Goal: Information Seeking & Learning: Learn about a topic

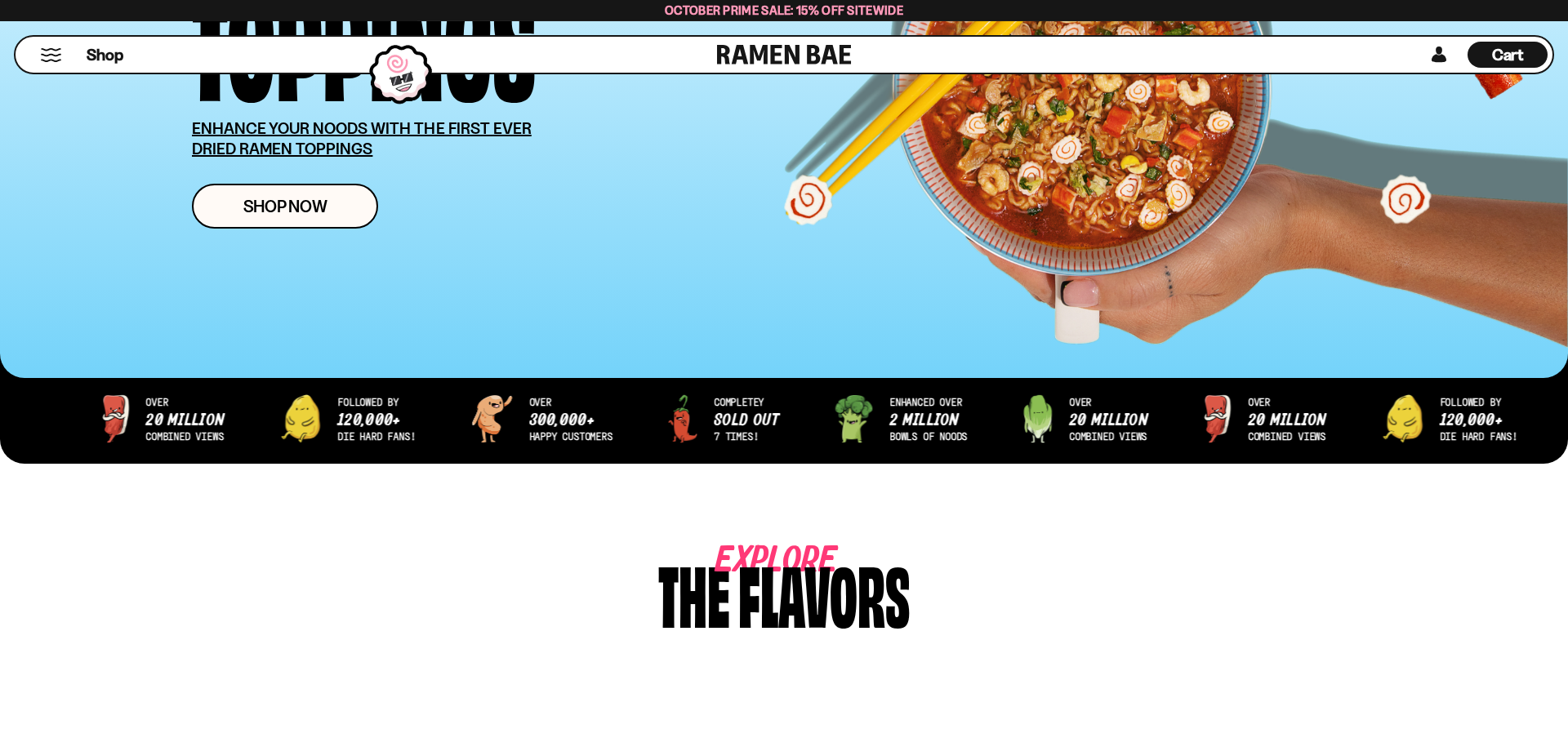
scroll to position [333, 0]
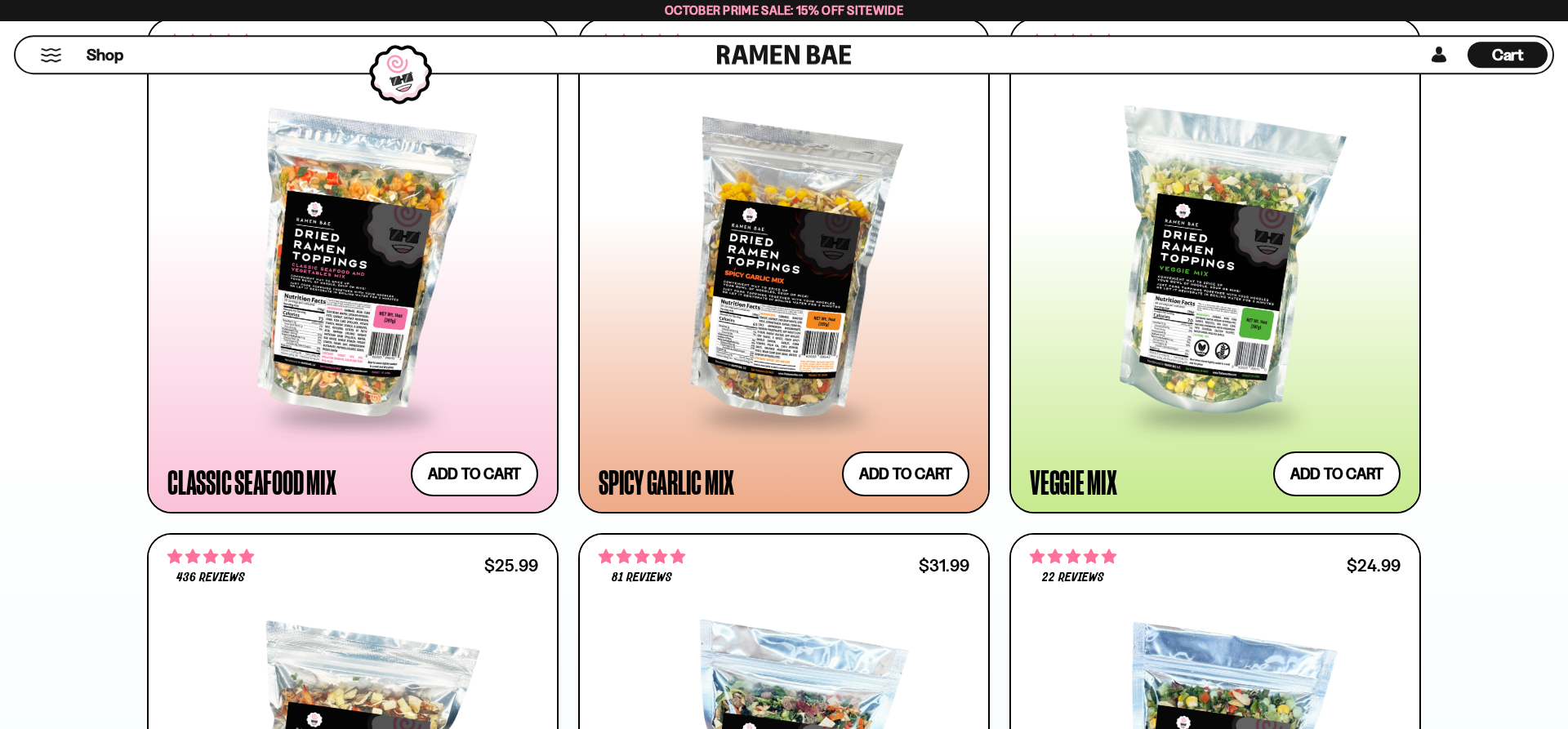
scroll to position [999, 0]
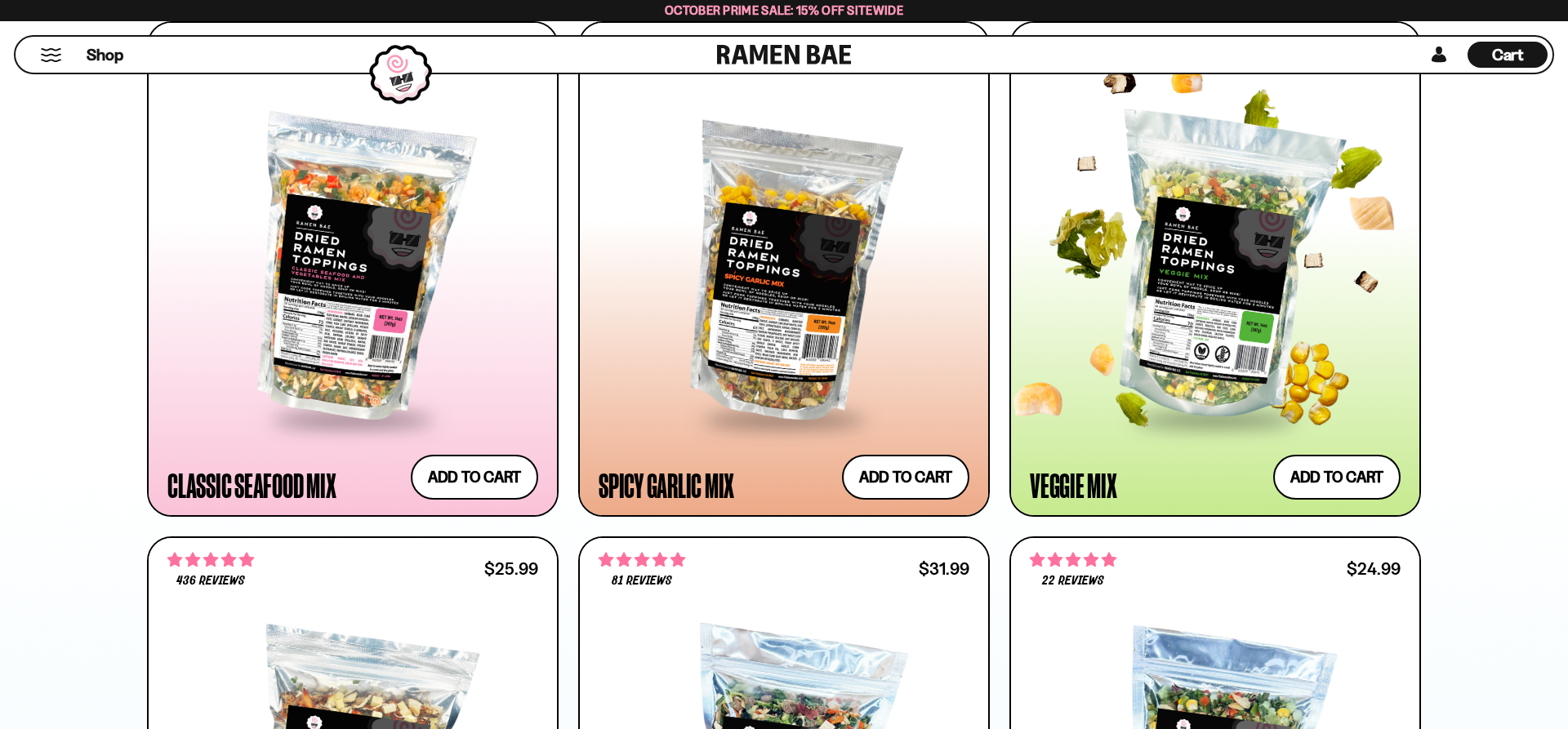
click at [1230, 313] on div at bounding box center [1215, 269] width 371 height 297
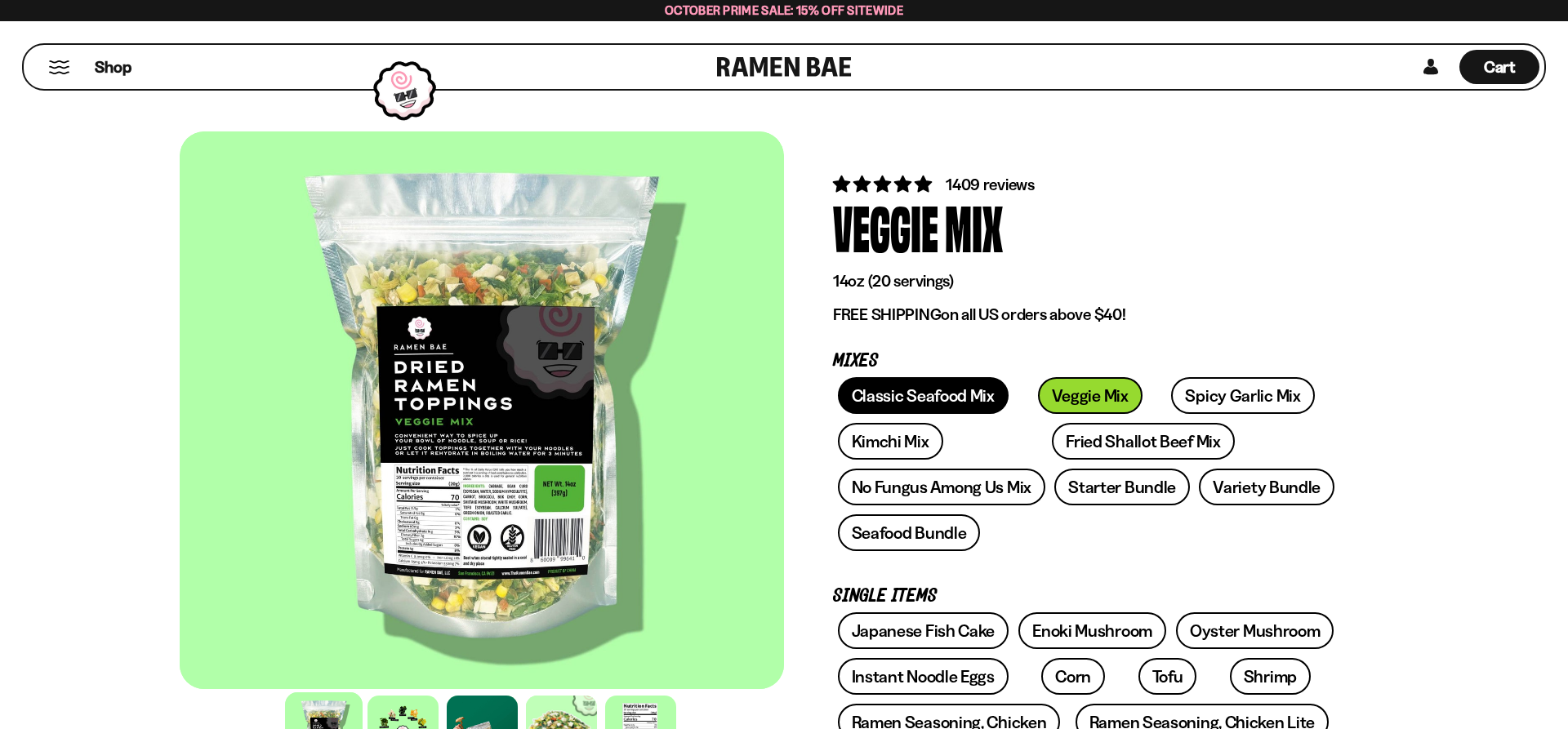
click at [930, 398] on link "Classic Seafood Mix" at bounding box center [923, 395] width 171 height 36
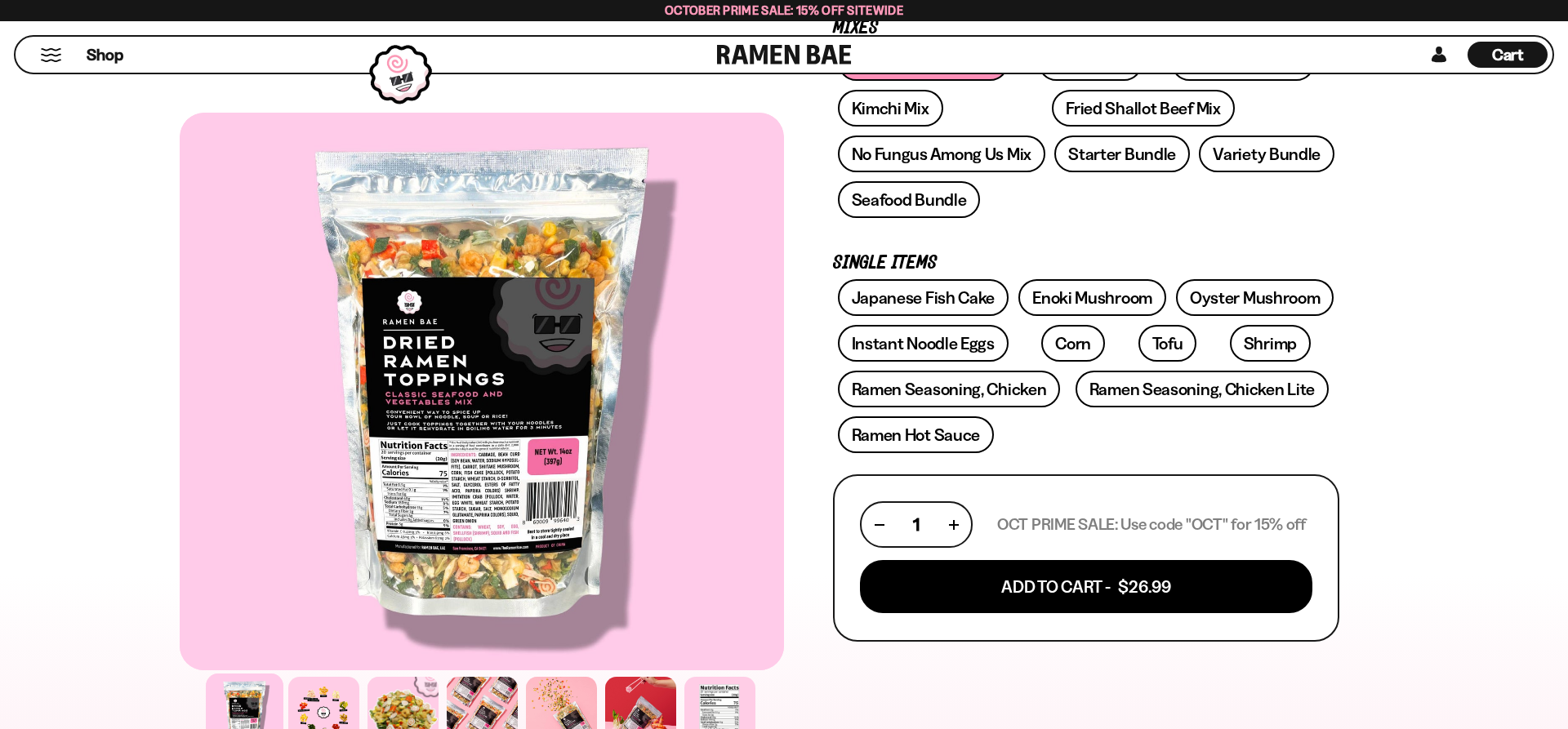
scroll to position [84, 0]
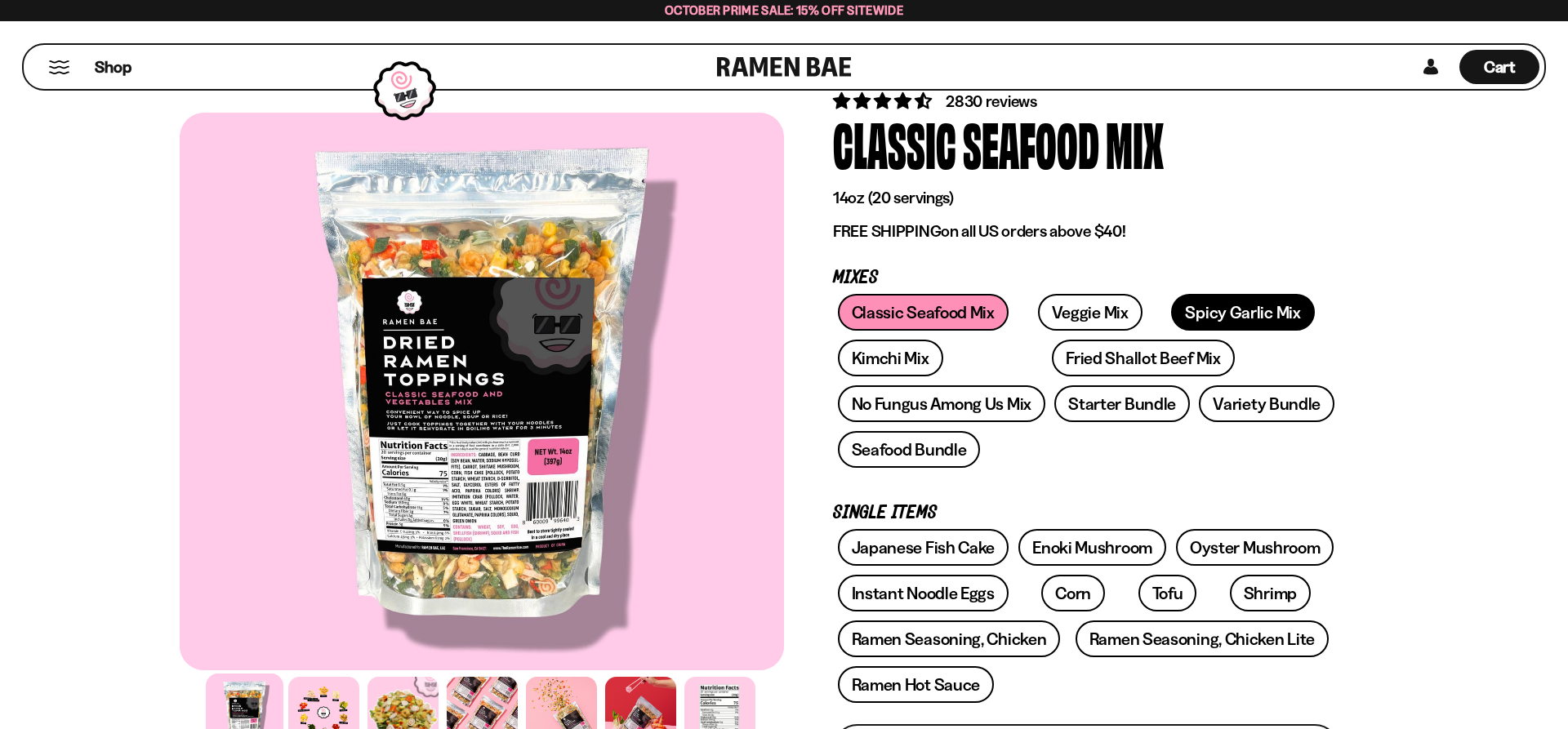
click at [1199, 314] on link "Spicy Garlic Mix" at bounding box center [1242, 312] width 143 height 36
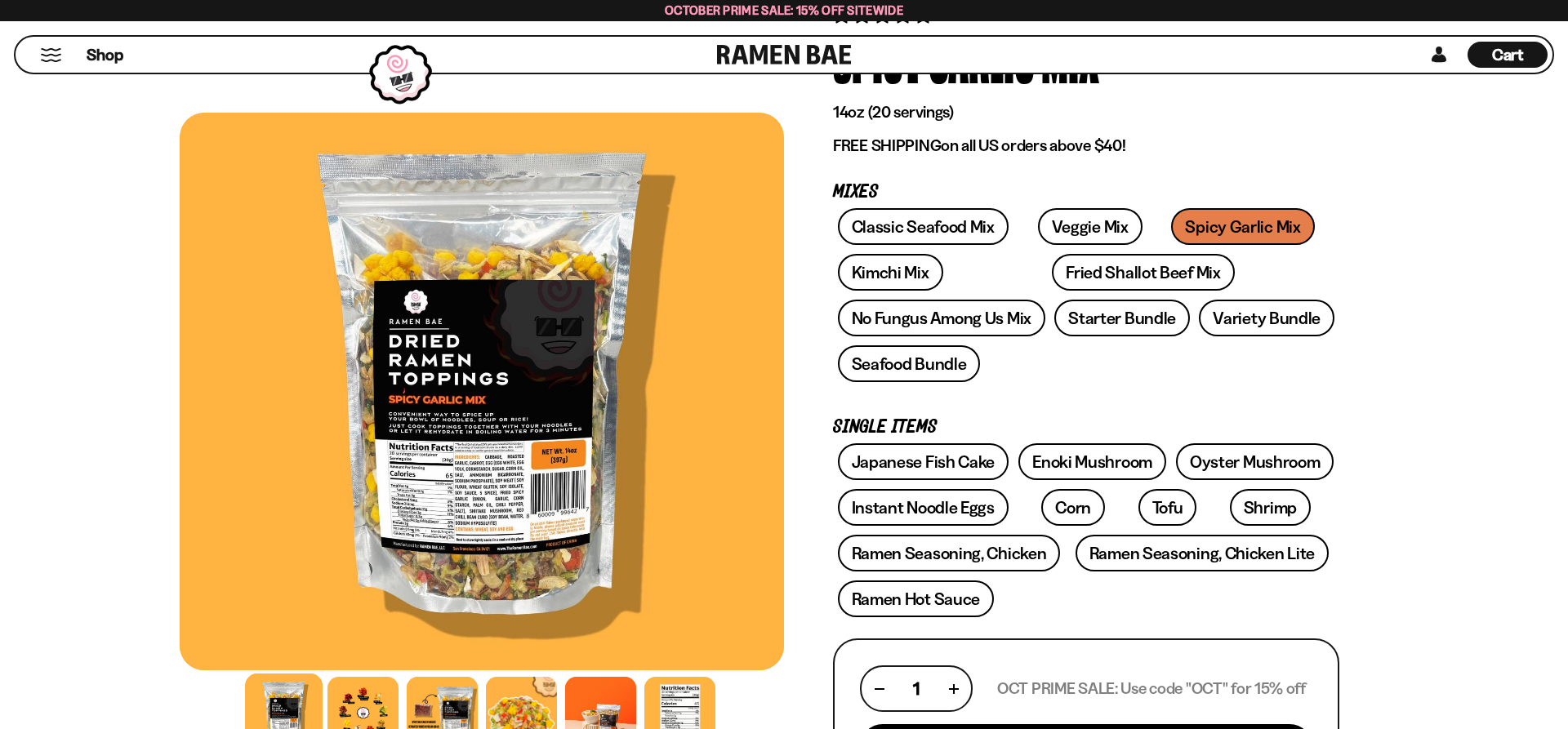
scroll to position [166, 0]
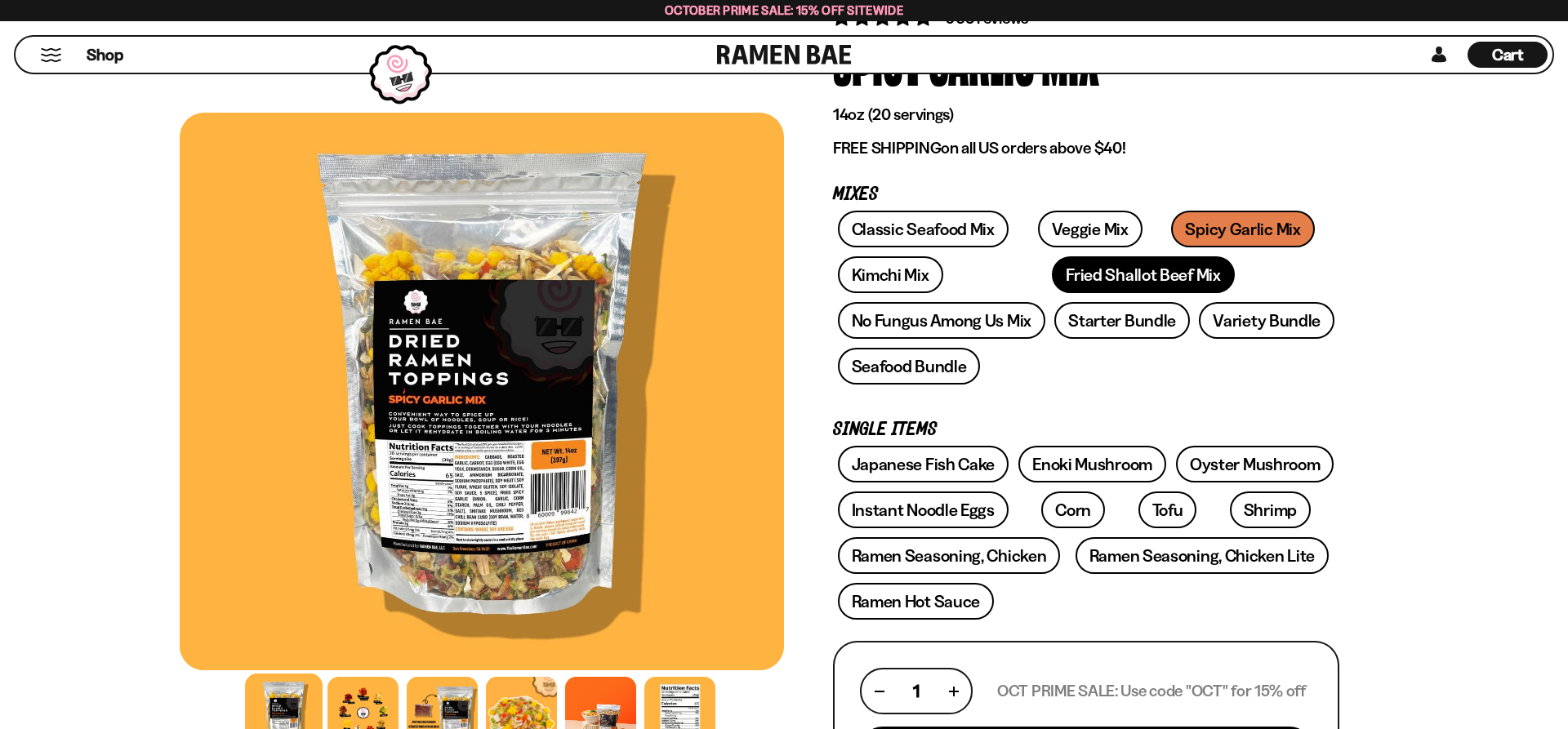
click at [1052, 282] on link "Fried Shallot Beef Mix" at bounding box center [1143, 274] width 182 height 36
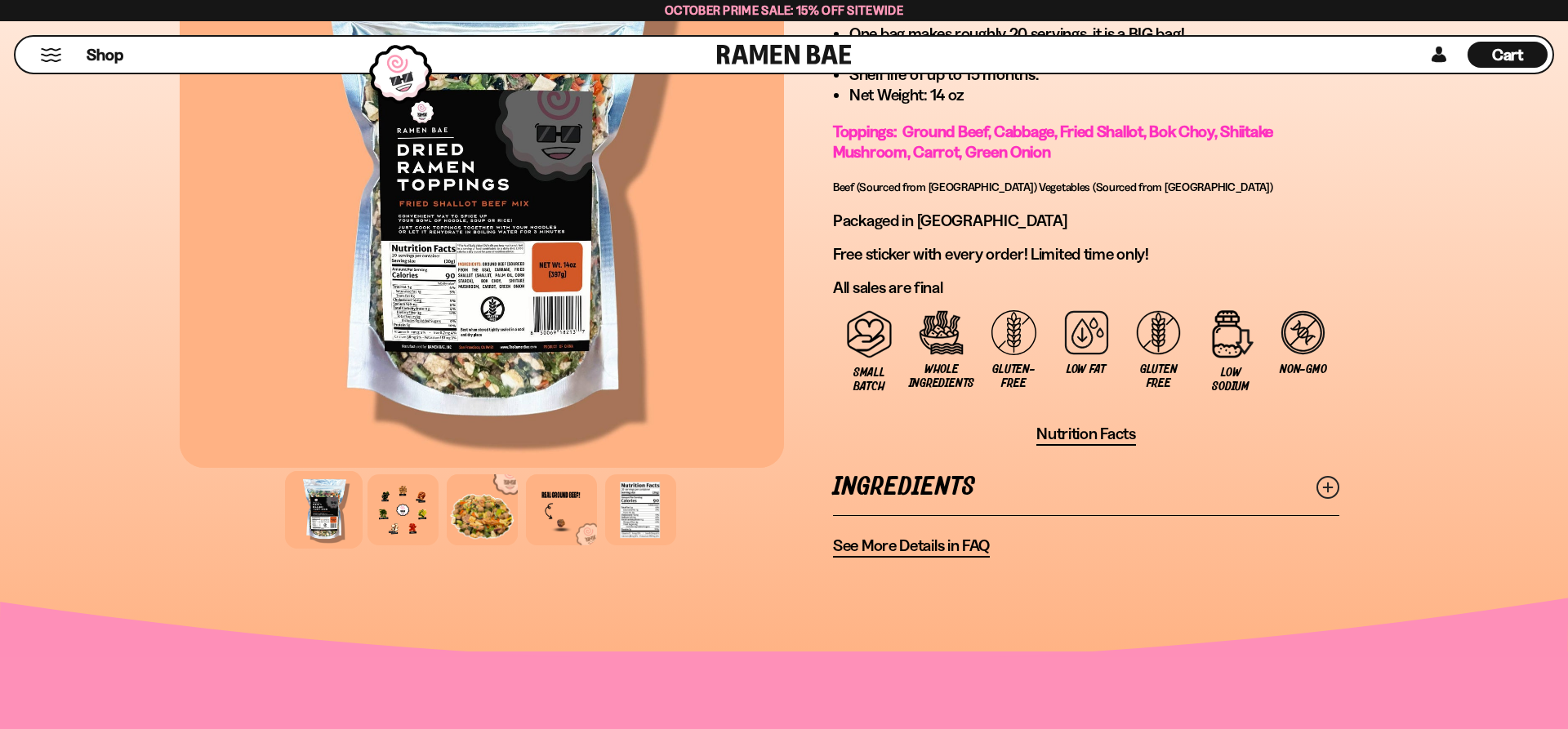
scroll to position [1000, 0]
